Goal: Task Accomplishment & Management: Use online tool/utility

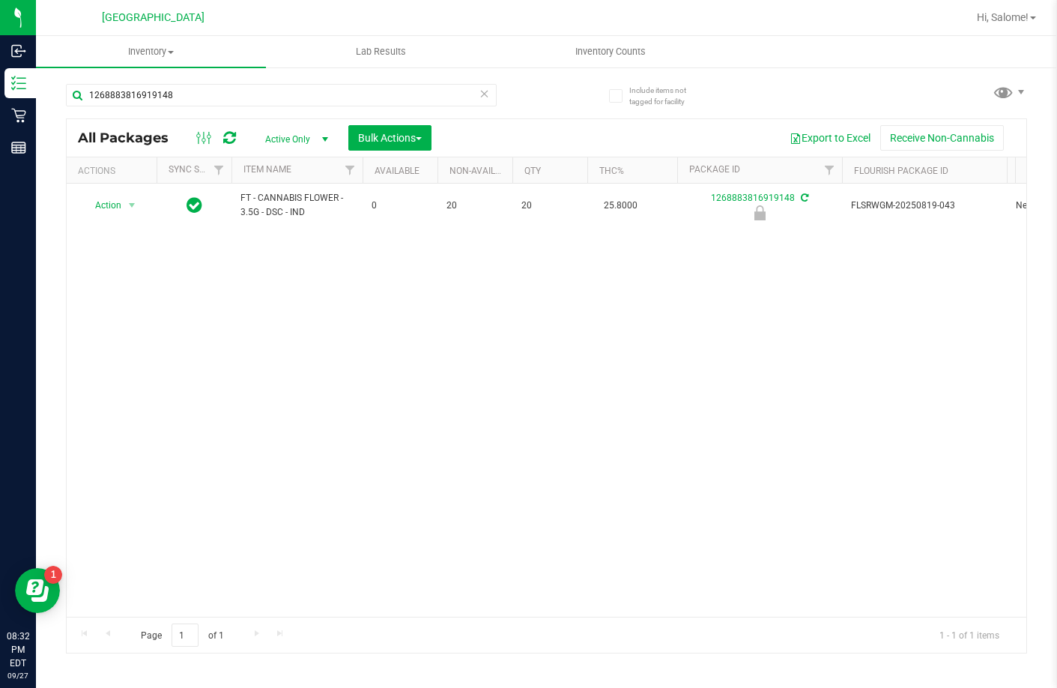
click at [310, 195] on span "FT - CANNABIS FLOWER - 3.5G - DSC - IND" at bounding box center [296, 205] width 113 height 28
copy tr "FT - CANNABIS FLOWER - 3.5G - DSC - IND"
click at [314, 90] on input "1268883816919148" at bounding box center [281, 95] width 431 height 22
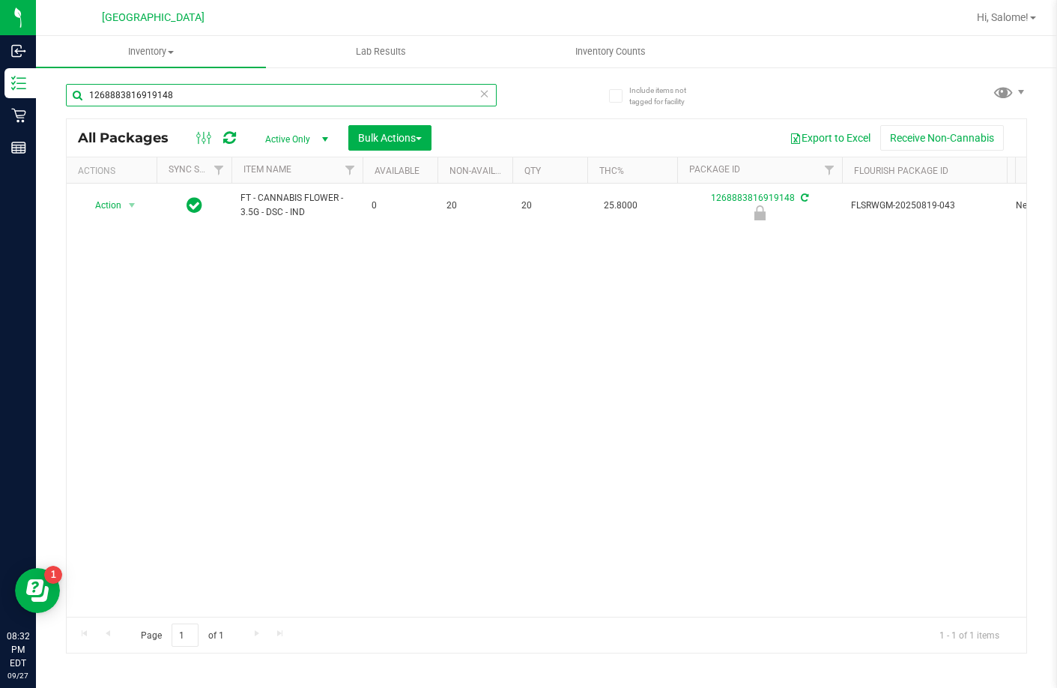
click at [314, 90] on input "1268883816919148" at bounding box center [281, 95] width 431 height 22
paste input "FT - CANNABIS FLOWER - 3.5G - DSC - IND"
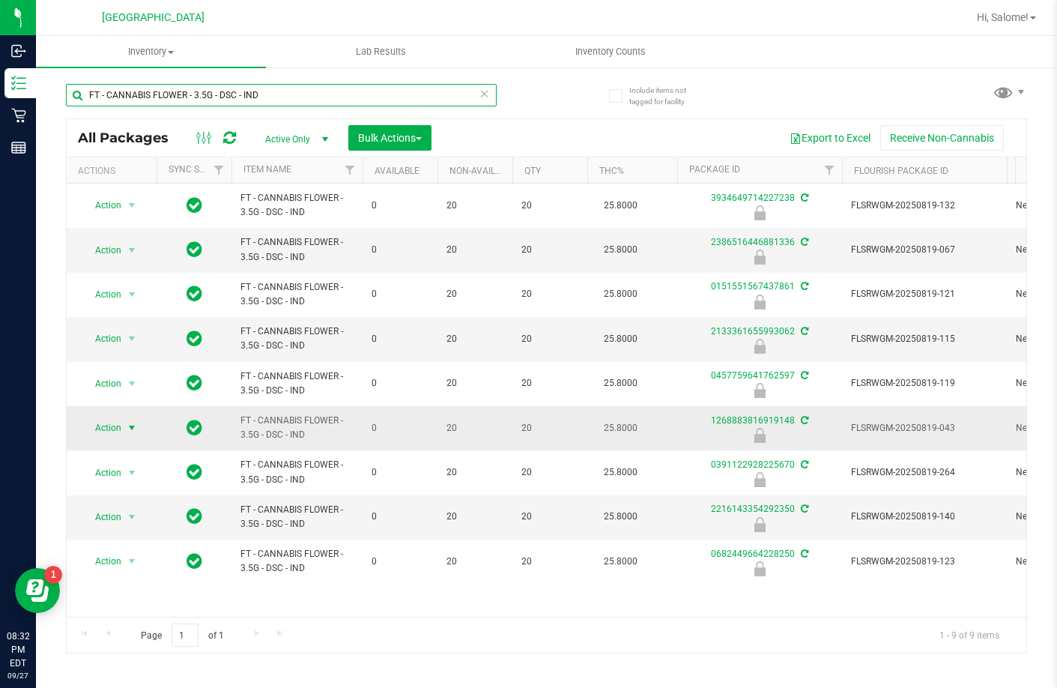
type input "FT - CANNABIS FLOWER - 3.5G - DSC - IND"
click at [111, 430] on span "Action" at bounding box center [102, 427] width 40 height 21
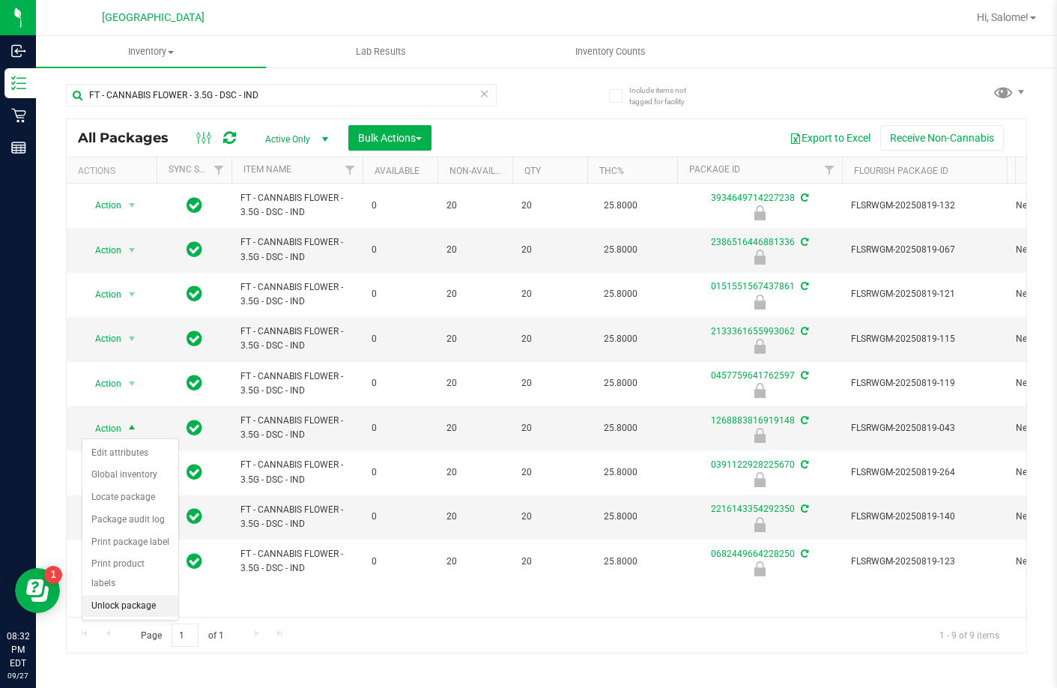
click at [140, 595] on li "Unlock package" at bounding box center [130, 606] width 96 height 22
